Goal: Task Accomplishment & Management: Manage account settings

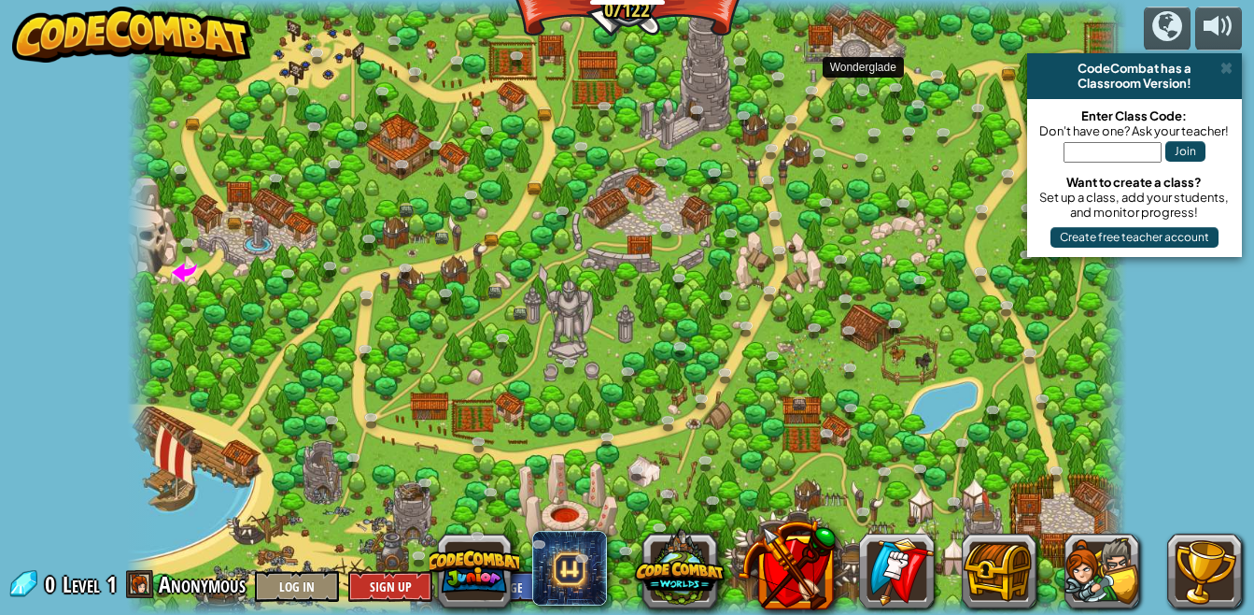
drag, startPoint x: 864, startPoint y: 92, endPoint x: 872, endPoint y: 97, distance: 9.6
click at [872, 97] on div "Backwoods Ambush (Locked) Conditionally ambush some ogre sentries in the backwo…" at bounding box center [627, 307] width 1000 height 615
click at [1210, 48] on div "powered by CodeCombat has a Classroom Version! Enter Class Code: Don't have one…" at bounding box center [627, 307] width 1254 height 615
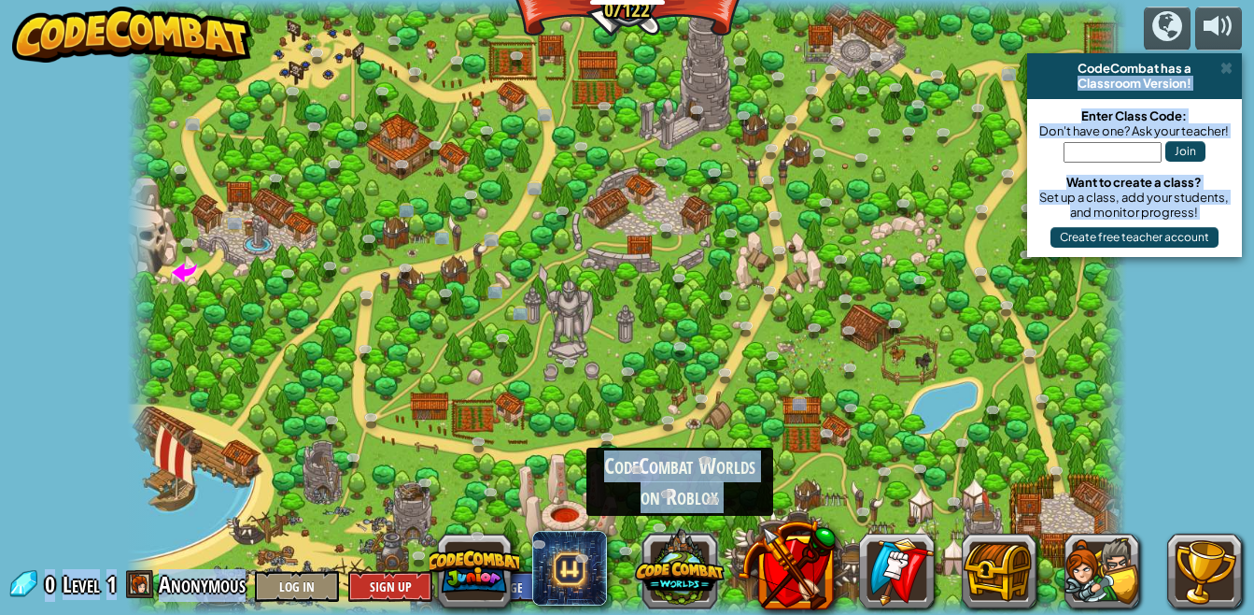
click at [657, 567] on button at bounding box center [680, 568] width 90 height 90
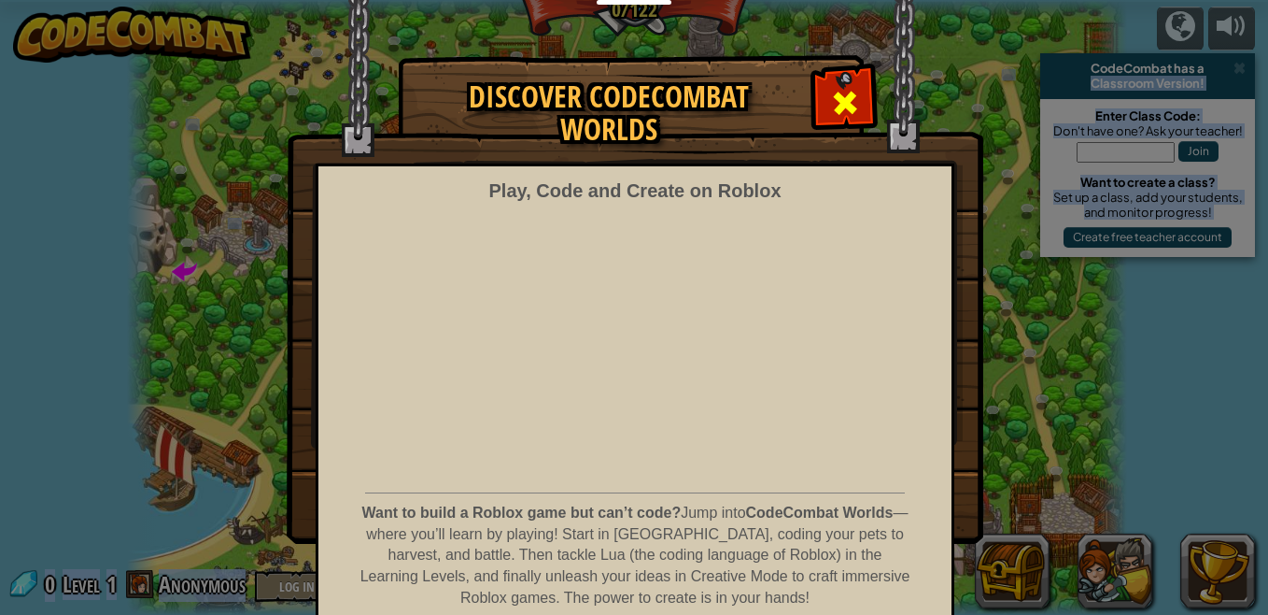
click at [848, 105] on span at bounding box center [845, 103] width 30 height 30
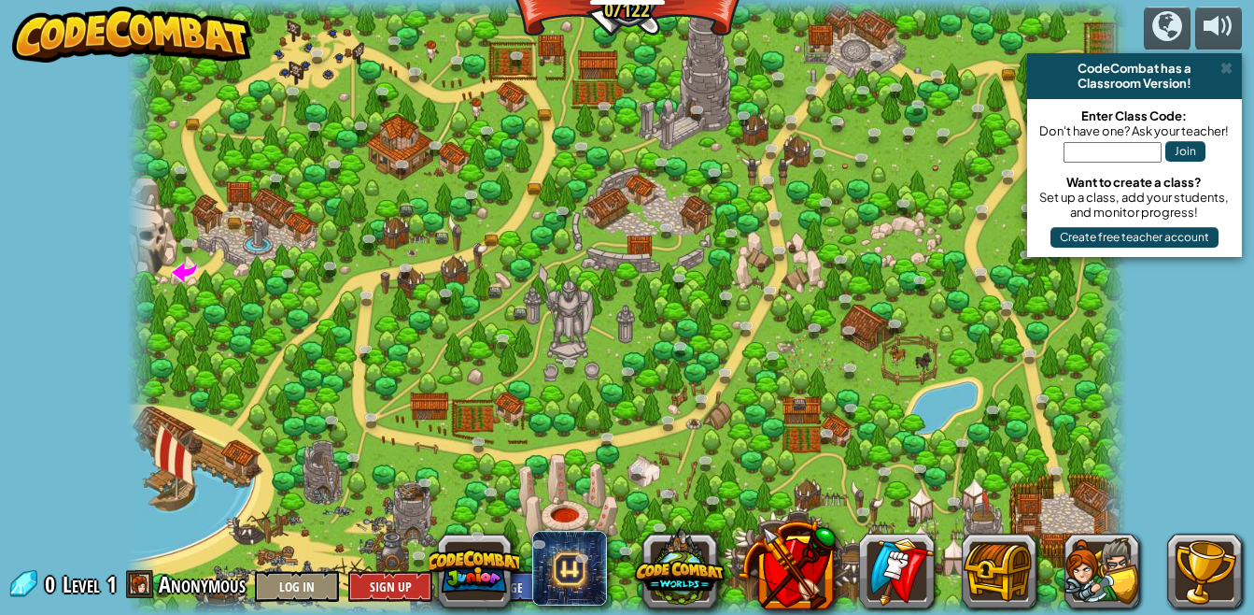
click at [172, 35] on img at bounding box center [131, 35] width 239 height 56
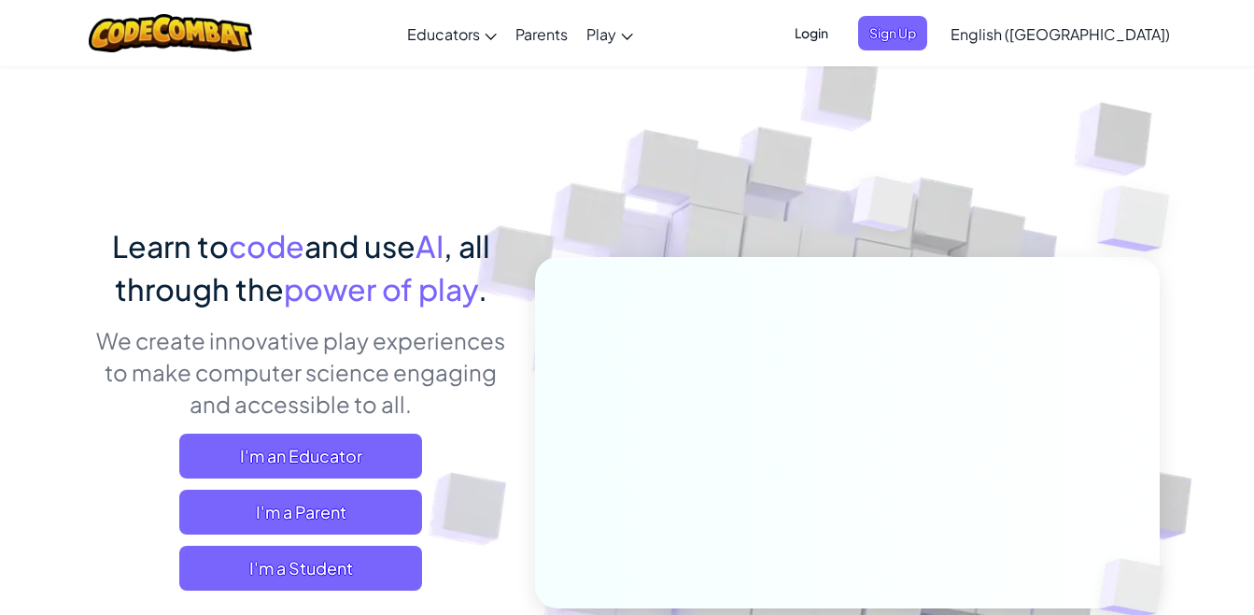
click at [840, 29] on span "Login" at bounding box center [812, 33] width 56 height 35
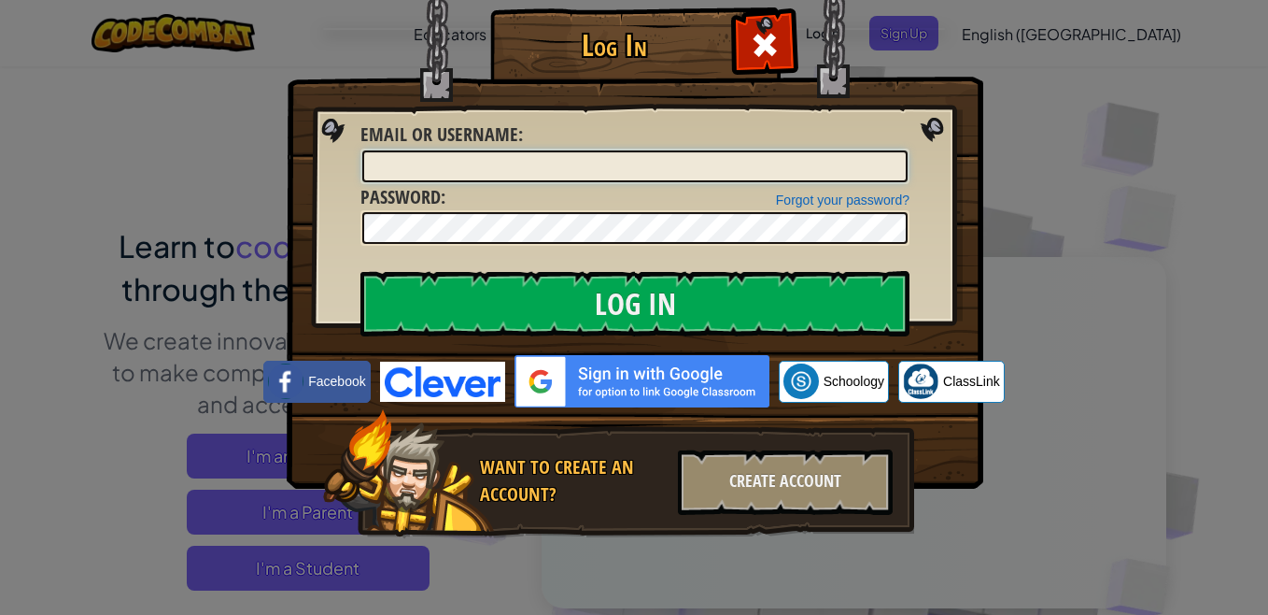
type input "XxX_User_XxX"
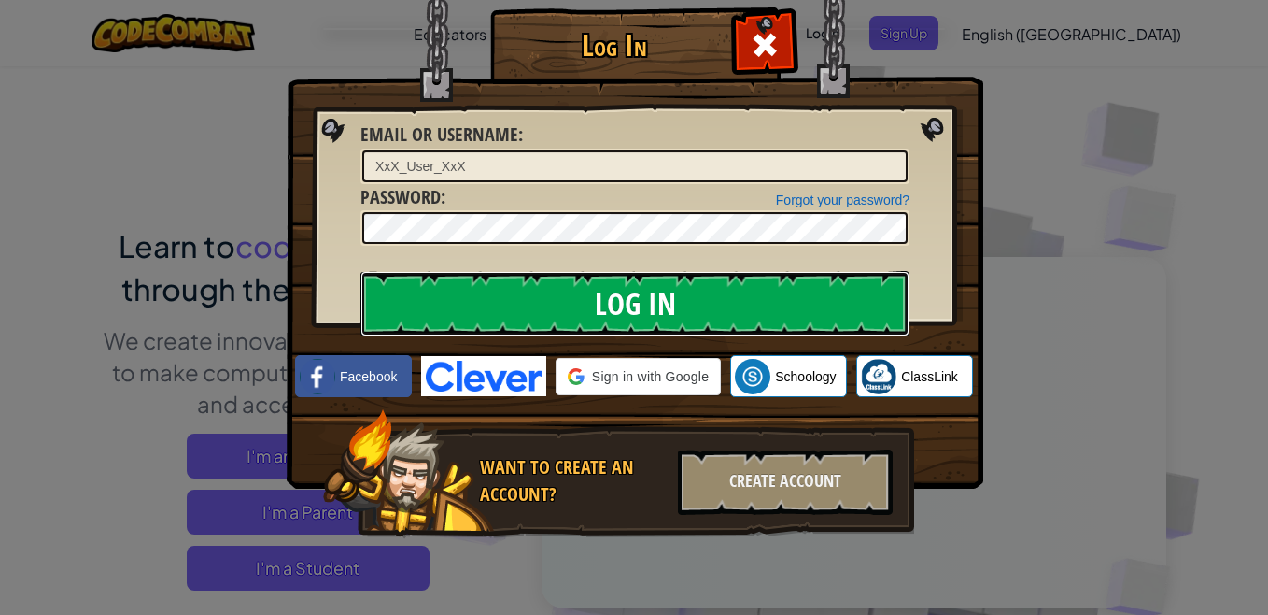
click at [610, 317] on input "Log In" at bounding box center [635, 303] width 549 height 65
